Goal: Navigation & Orientation: Find specific page/section

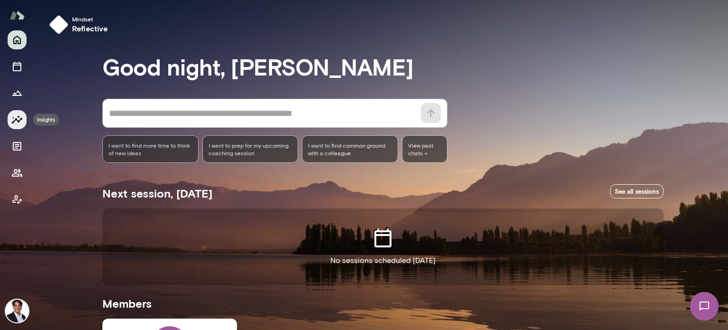
click at [22, 122] on icon "Insights" at bounding box center [16, 119] width 11 height 11
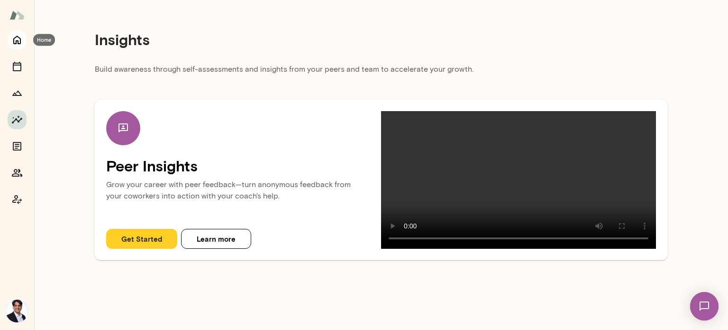
click at [21, 40] on icon "Home" at bounding box center [16, 39] width 11 height 11
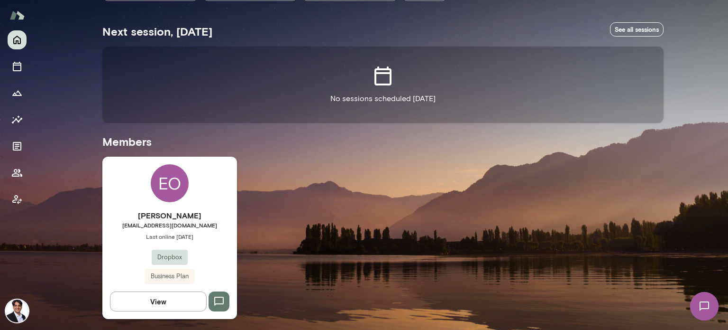
scroll to position [160, 0]
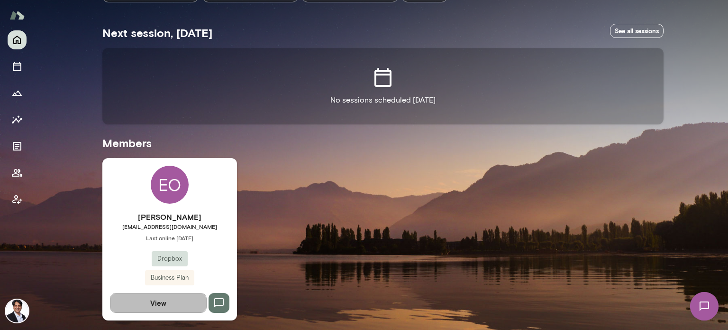
click at [157, 297] on button "View" at bounding box center [158, 303] width 97 height 20
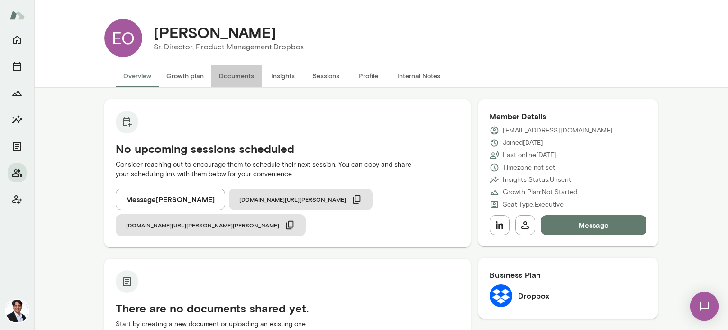
click at [245, 79] on button "Documents" at bounding box center [237, 75] width 50 height 23
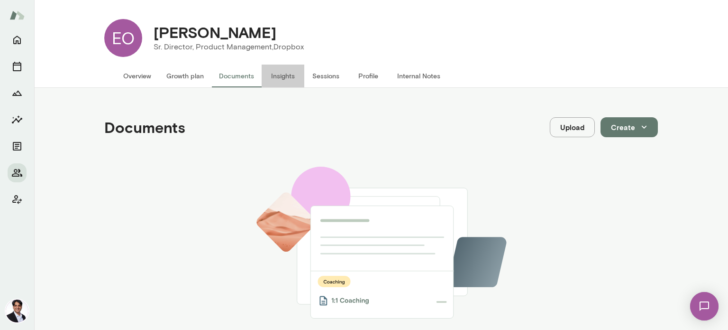
click at [287, 76] on button "Insights" at bounding box center [283, 75] width 43 height 23
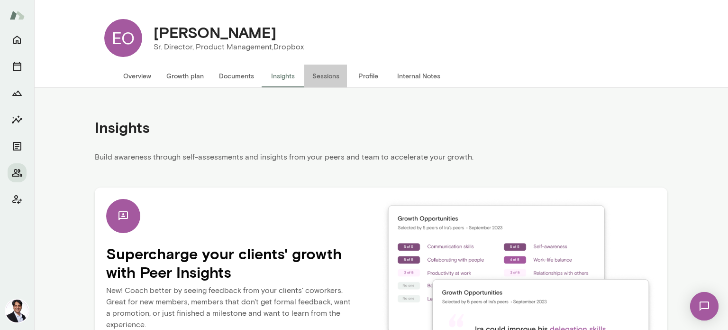
click at [319, 79] on button "Sessions" at bounding box center [325, 75] width 43 height 23
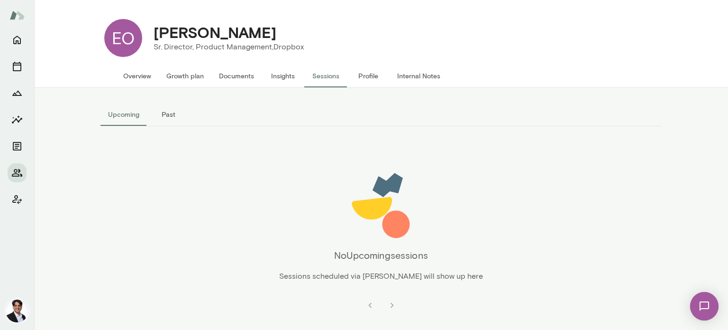
click at [369, 68] on button "Profile" at bounding box center [368, 75] width 43 height 23
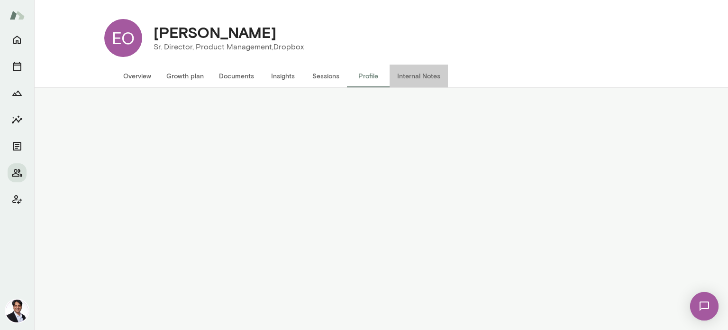
click at [413, 71] on button "Internal Notes" at bounding box center [419, 75] width 58 height 23
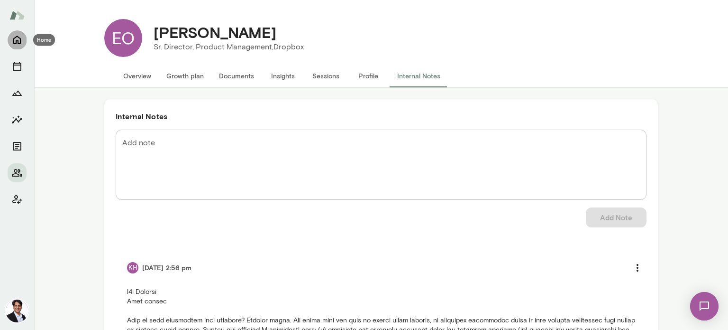
click at [18, 43] on icon "Home" at bounding box center [17, 40] width 8 height 9
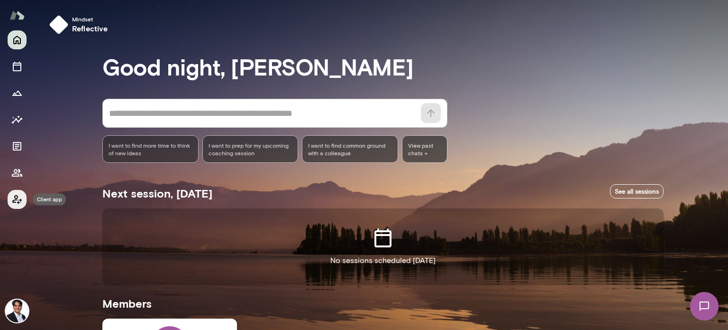
click at [20, 202] on icon "Client app" at bounding box center [16, 198] width 11 height 11
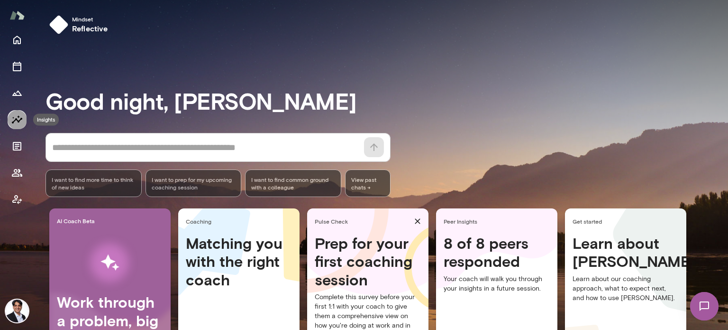
click at [17, 123] on icon "Insights" at bounding box center [16, 119] width 11 height 11
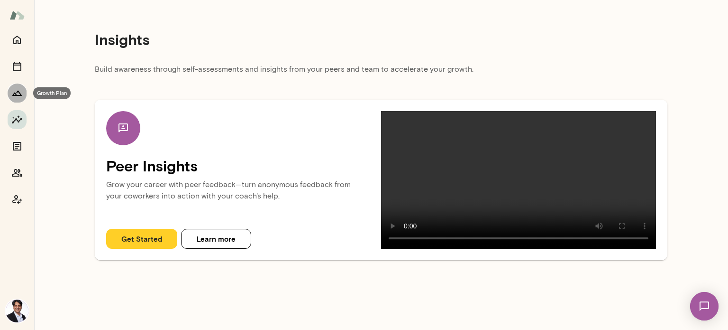
click at [26, 97] on button "Growth Plan" at bounding box center [17, 92] width 19 height 19
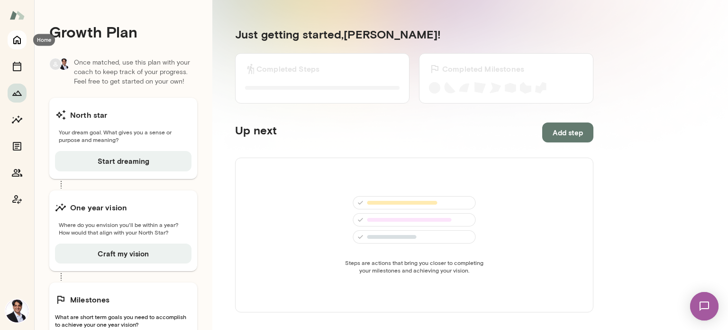
click at [13, 44] on icon "Home" at bounding box center [16, 39] width 11 height 11
